Goal: Subscribe to service/newsletter

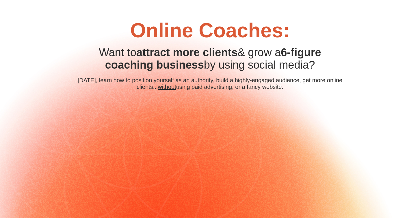
click at [380, 109] on div "Online Coaches: CUSTOM JAVASCRIPT / HTML Want to attract more clients & grow a …" at bounding box center [210, 150] width 420 height 300
click at [391, 138] on div "Online Coaches: CUSTOM JAVASCRIPT / HTML Want to attract more clients & grow a …" at bounding box center [210, 150] width 420 height 300
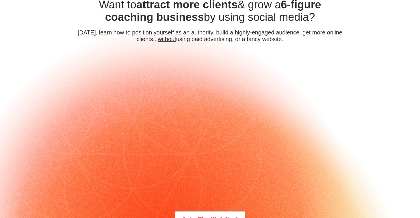
scroll to position [65, 0]
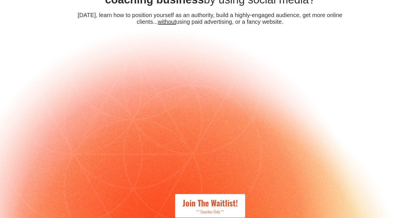
click at [393, 92] on div "Online Coaches: CUSTOM JAVASCRIPT / HTML Want to attract more clients & grow a …" at bounding box center [210, 85] width 420 height 300
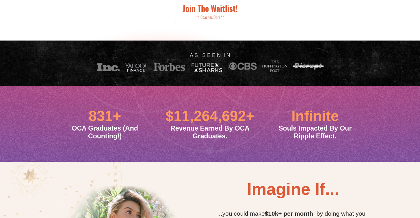
scroll to position [315, 0]
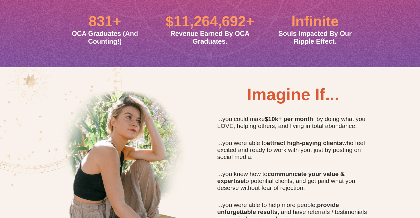
scroll to position [383, 0]
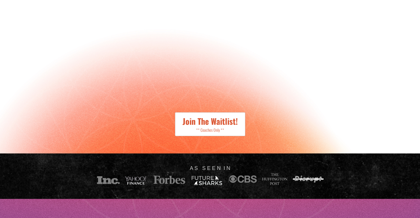
scroll to position [93, 0]
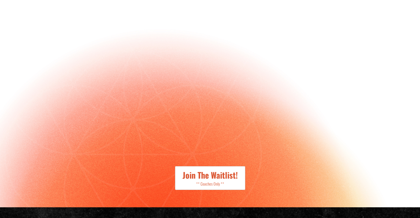
click at [204, 181] on span "Join The Waitlist!" at bounding box center [210, 175] width 55 height 12
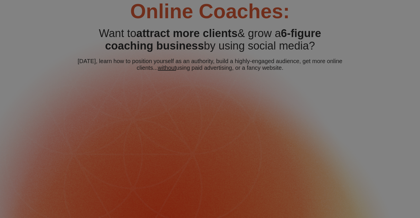
scroll to position [0, 0]
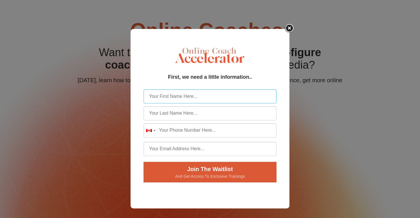
click at [237, 95] on input "first_name" at bounding box center [210, 96] width 133 height 14
type input "[PERSON_NAME]"
type input "Butt"
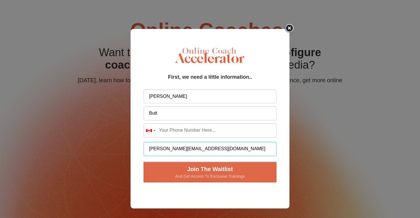
type input "[PERSON_NAME][EMAIL_ADDRESS][DOMAIN_NAME]"
click at [211, 169] on span "Join The Waitlist" at bounding box center [210, 169] width 46 height 6
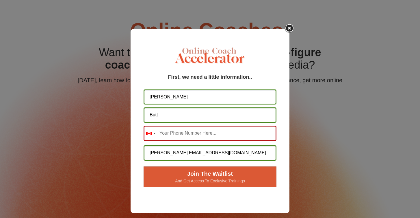
click at [202, 136] on input "phone" at bounding box center [210, 133] width 133 height 15
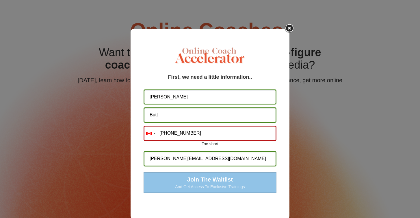
type input "[PHONE_NUMBER]"
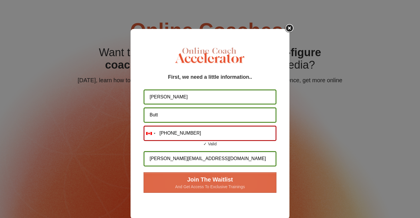
click at [194, 185] on span "And Get Access To Exclusive Trainings" at bounding box center [210, 187] width 118 height 6
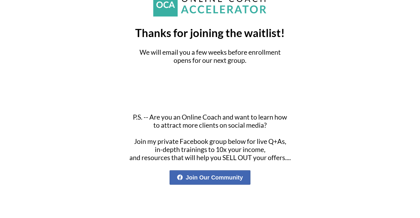
scroll to position [50, 0]
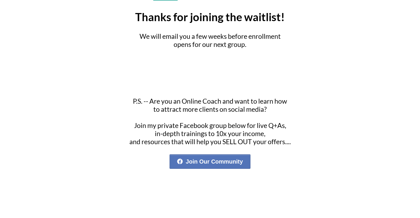
click at [220, 162] on span "Join Our Community" at bounding box center [210, 161] width 66 height 6
